Goal: Contribute content

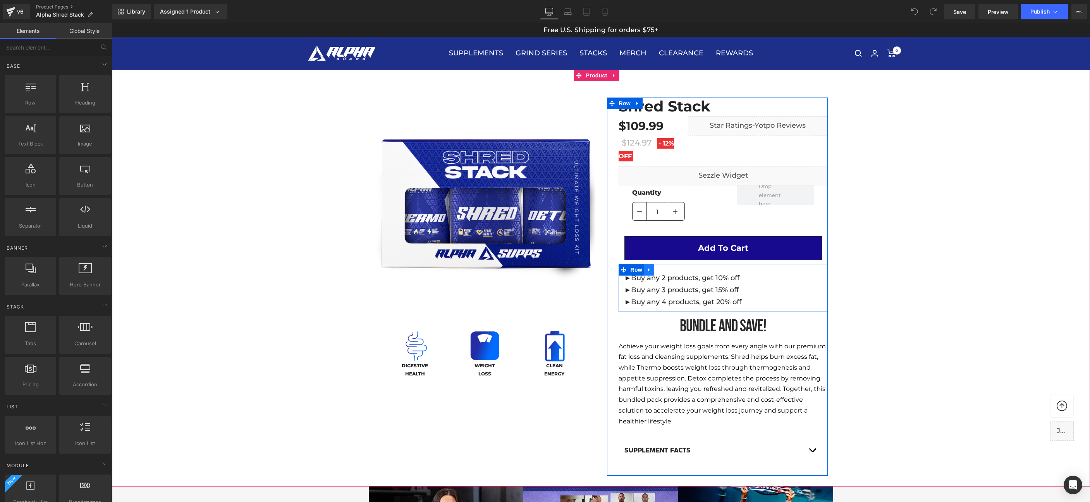
click at [646, 271] on icon at bounding box center [648, 270] width 5 height 6
click at [667, 270] on icon at bounding box center [669, 269] width 5 height 5
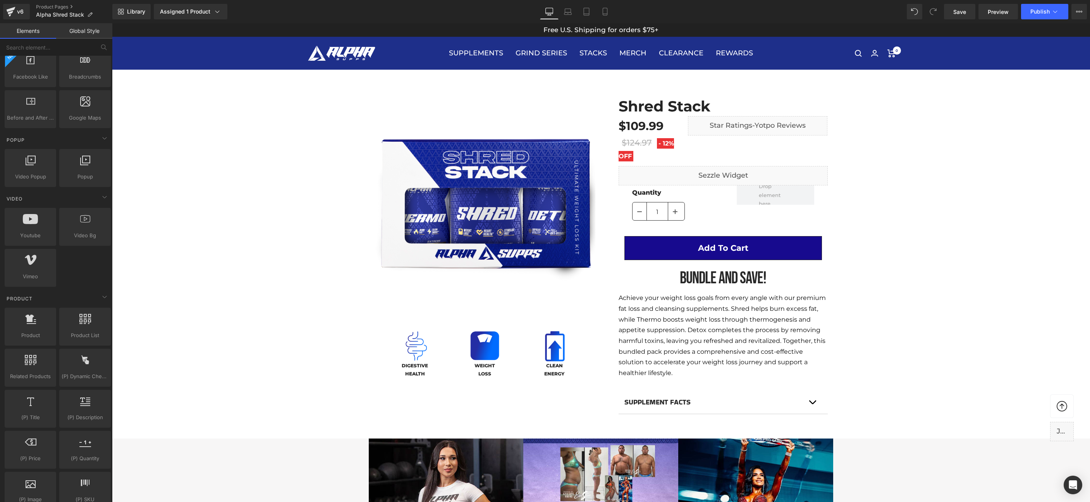
scroll to position [1478, 0]
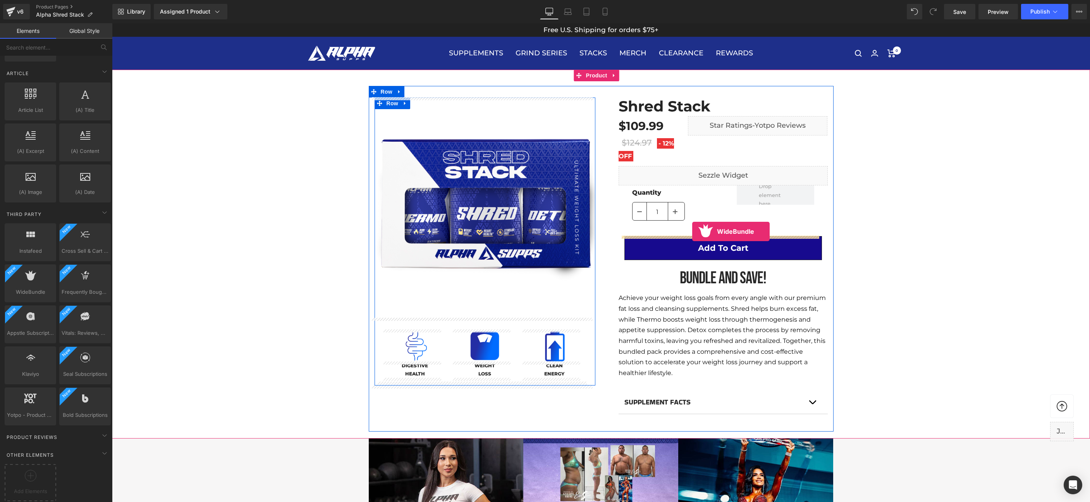
drag, startPoint x: 141, startPoint y: 297, endPoint x: 692, endPoint y: 232, distance: 555.1
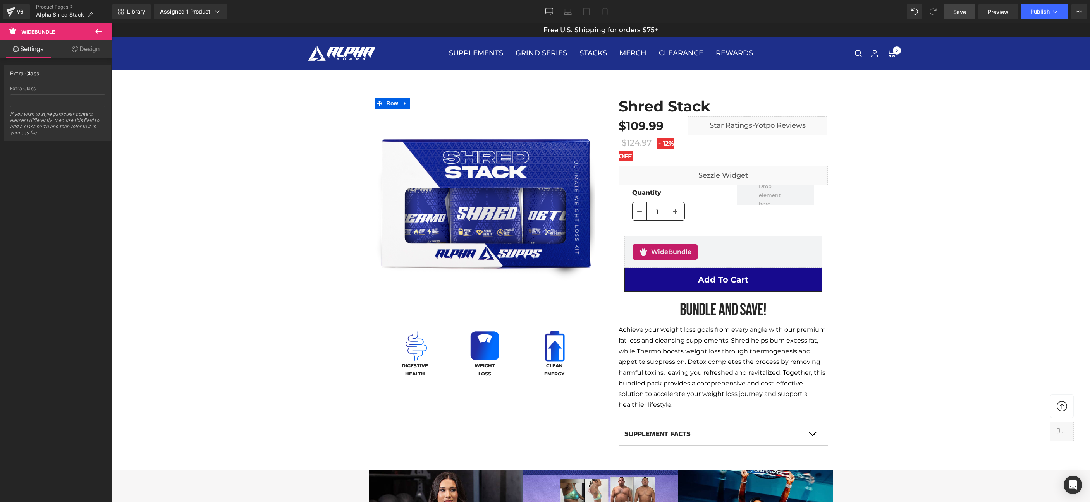
drag, startPoint x: 951, startPoint y: 11, endPoint x: 757, endPoint y: 262, distance: 317.3
click at [951, 11] on link "Save" at bounding box center [959, 11] width 31 height 15
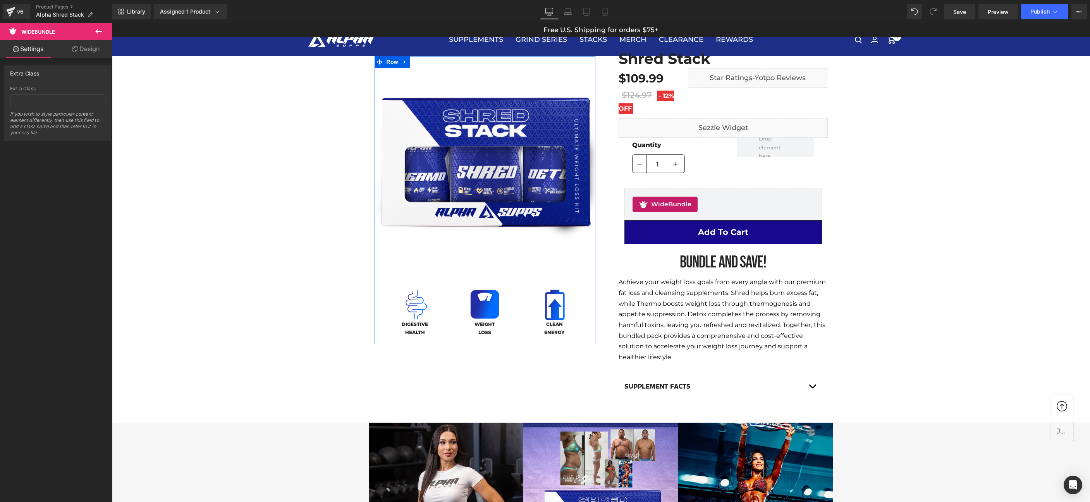
scroll to position [0, 0]
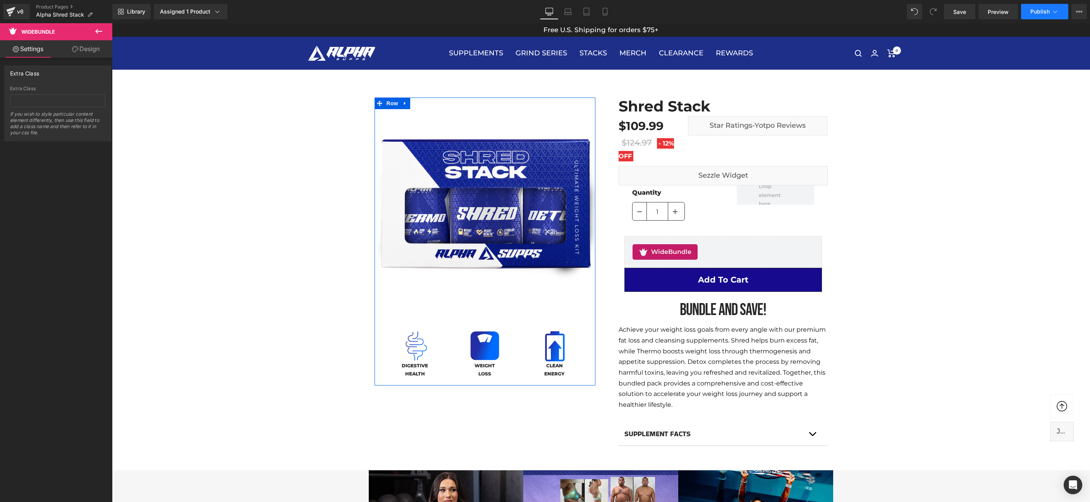
click at [1035, 11] on span "Publish" at bounding box center [1039, 12] width 19 height 6
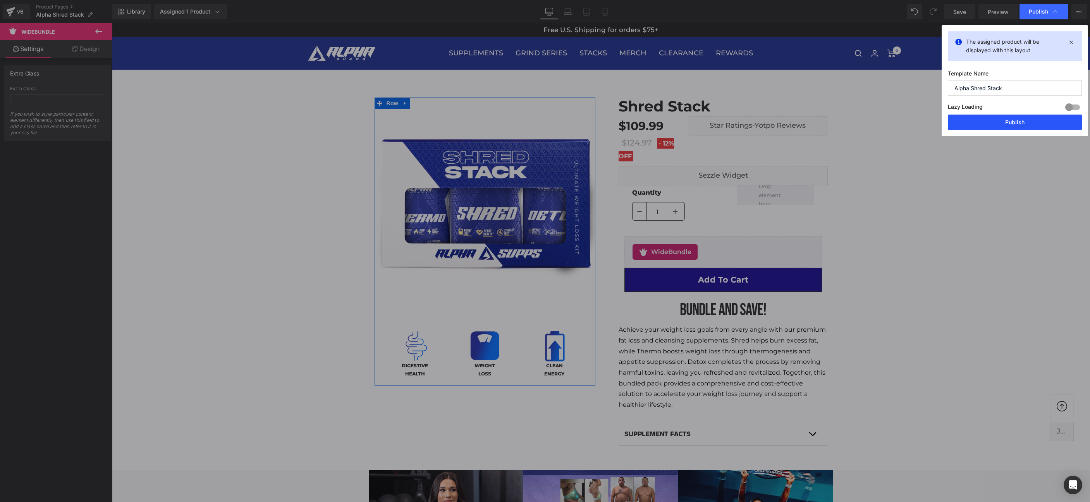
click at [1002, 125] on button "Publish" at bounding box center [1015, 122] width 134 height 15
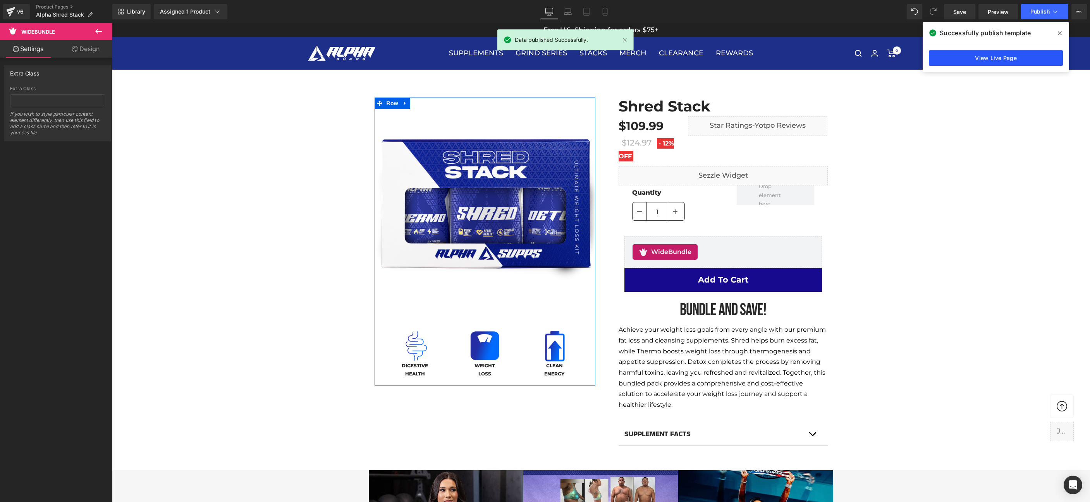
click at [974, 58] on link "View Live Page" at bounding box center [996, 57] width 134 height 15
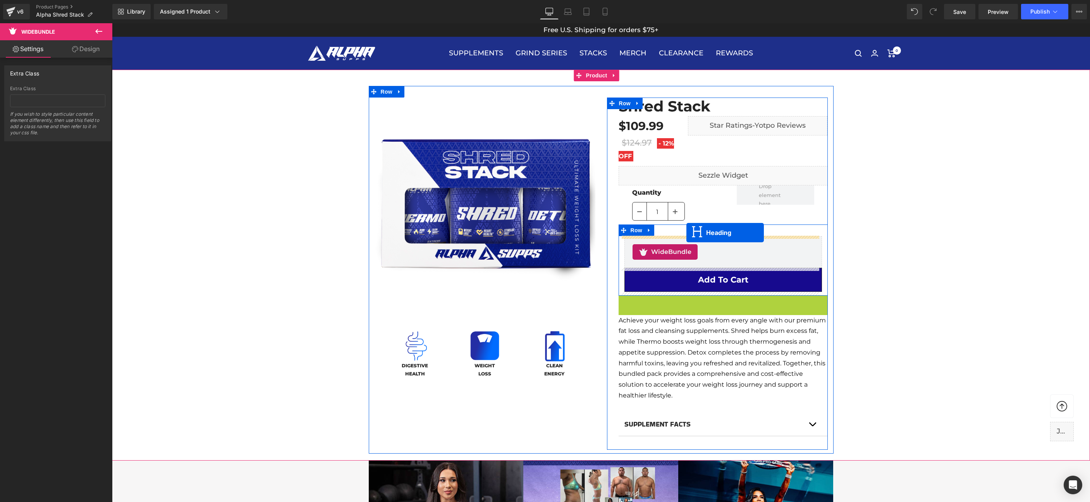
drag, startPoint x: 701, startPoint y: 309, endPoint x: 686, endPoint y: 233, distance: 78.2
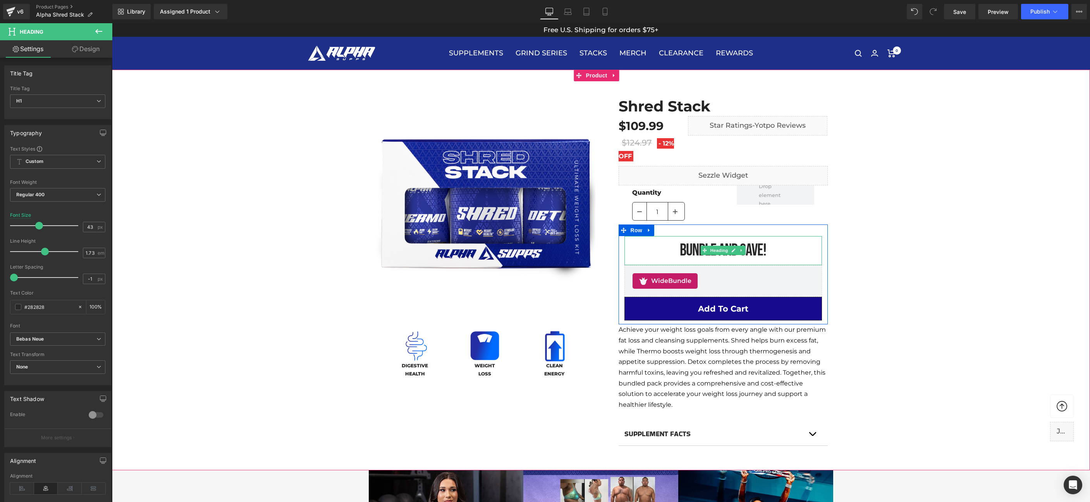
click at [682, 247] on h1 "BuNDLE and save!" at bounding box center [723, 250] width 198 height 29
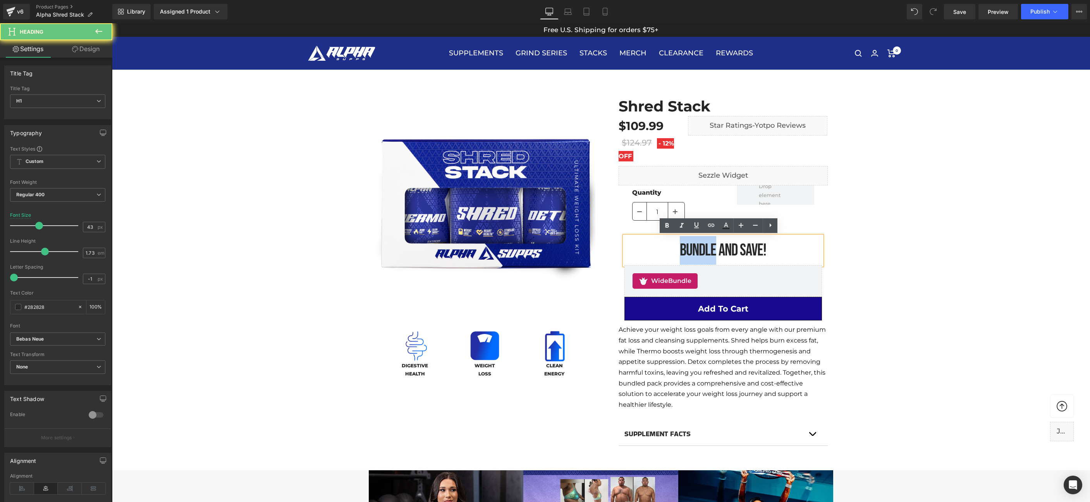
click at [682, 247] on h1 "BuNDLE and save!" at bounding box center [723, 250] width 198 height 29
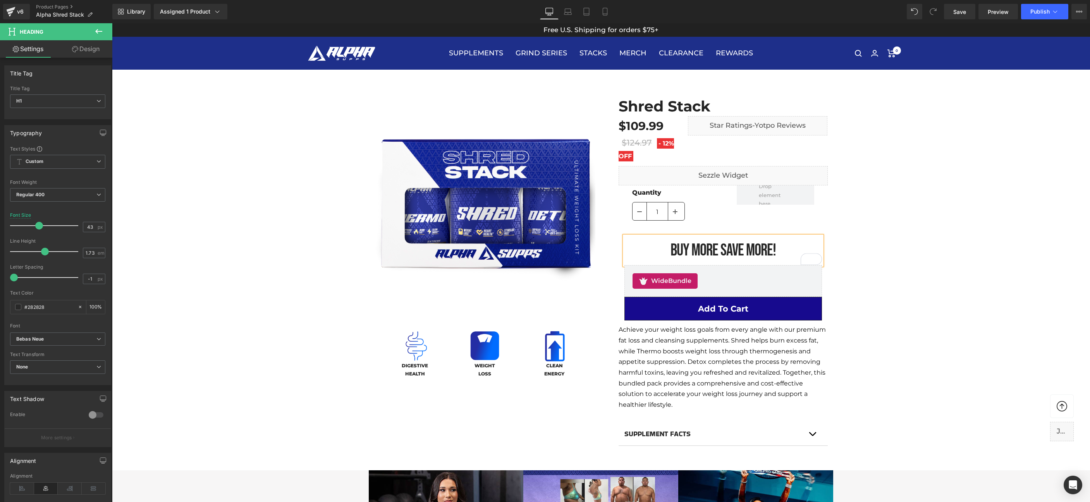
click at [875, 230] on div "NEW! (P) Image Image DIGESTIVE HEALTH Heading" at bounding box center [601, 275] width 978 height 378
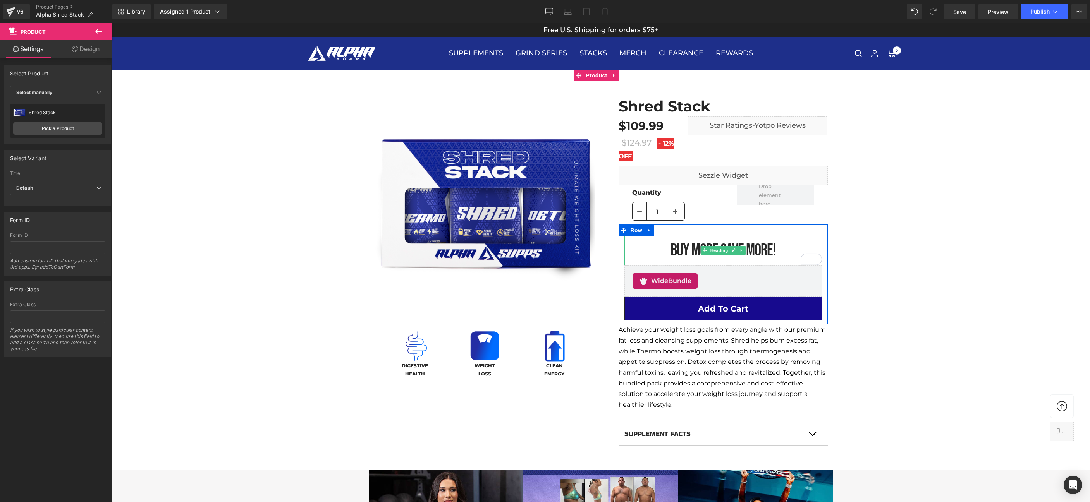
click at [769, 249] on h1 "BUY MORE SAVE MORE!" at bounding box center [723, 250] width 198 height 29
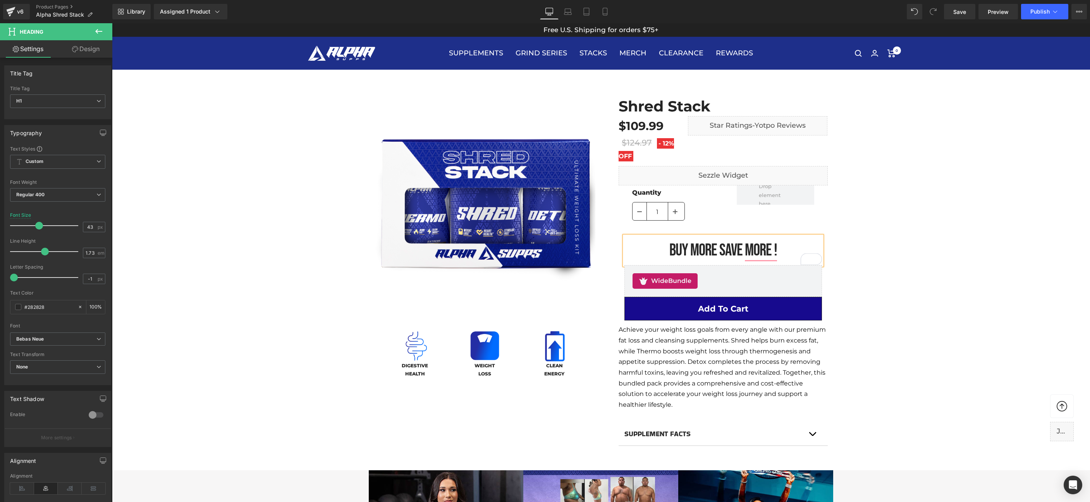
click at [880, 254] on div "NEW! (P) Image Image DIGESTIVE HEALTH Heading" at bounding box center [601, 275] width 978 height 378
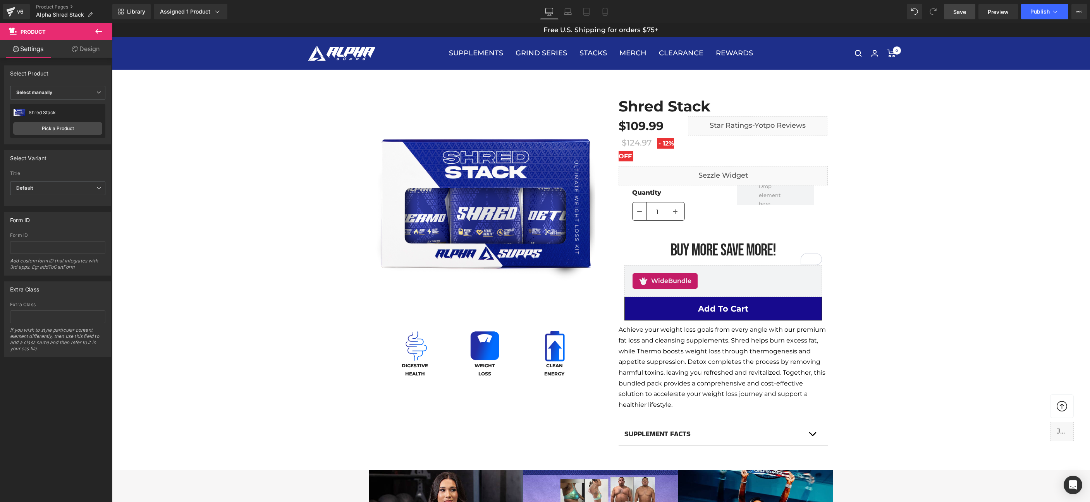
click at [967, 9] on link "Save" at bounding box center [959, 11] width 31 height 15
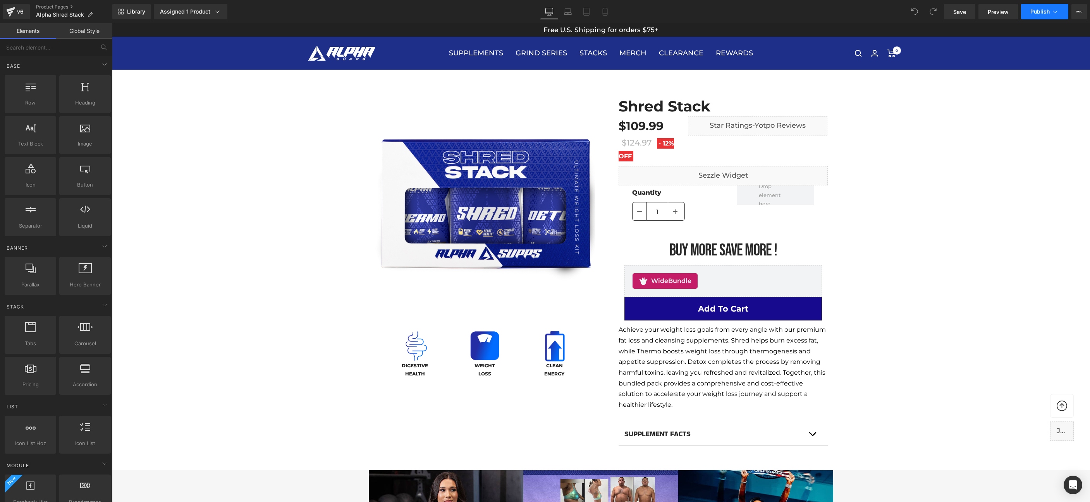
click at [1049, 10] on span "Publish" at bounding box center [1039, 12] width 19 height 6
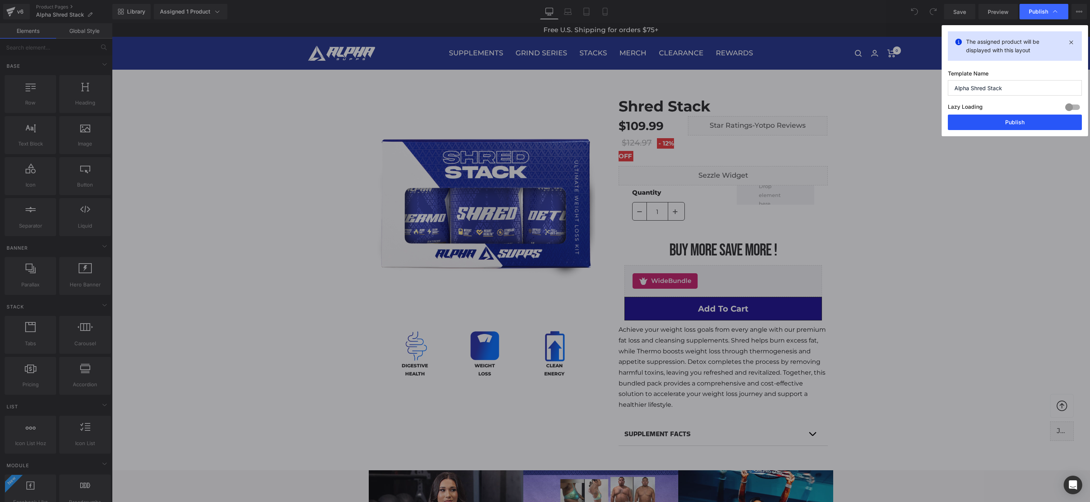
click at [1013, 123] on button "Publish" at bounding box center [1015, 122] width 134 height 15
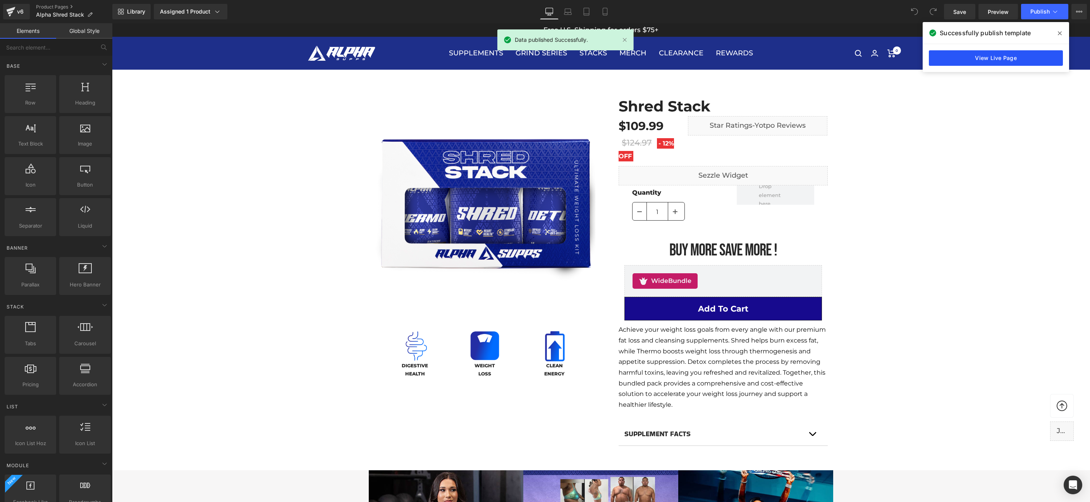
click at [991, 61] on link "View Live Page" at bounding box center [996, 57] width 134 height 15
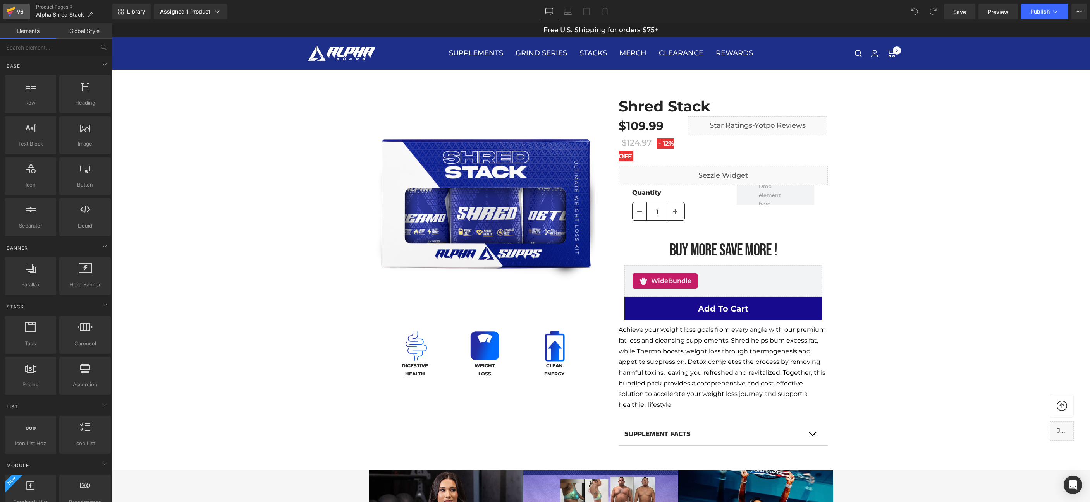
click at [19, 11] on div "v6" at bounding box center [20, 12] width 10 height 10
